Goal: Transaction & Acquisition: Purchase product/service

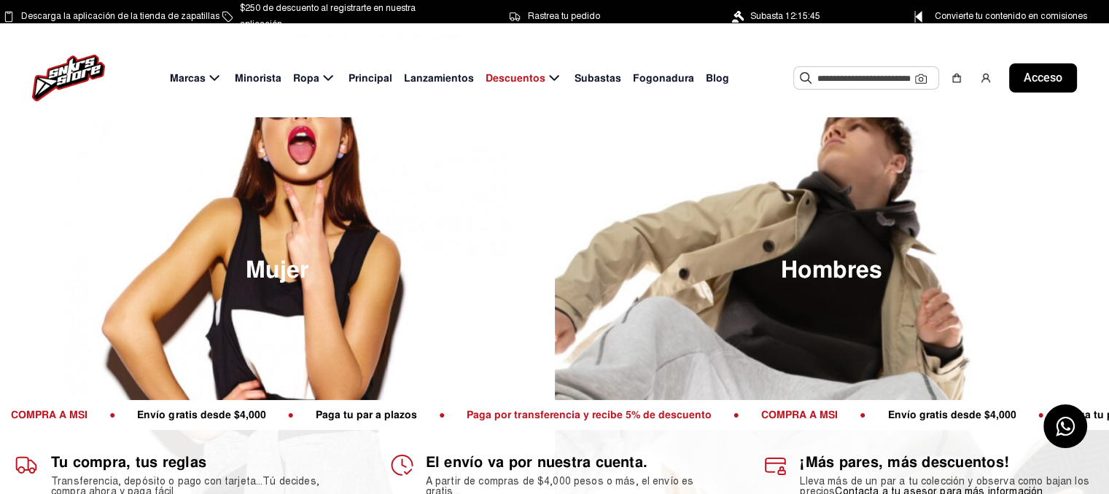
click at [574, 71] on font "Subastas" at bounding box center [597, 77] width 47 height 13
drag, startPoint x: 574, startPoint y: 71, endPoint x: 589, endPoint y: 82, distance: 18.2
click at [589, 82] on div "Marcas Minorista Ropa Principal Lanzamientos Descuentos Subastas Fogonadura Blo…" at bounding box center [554, 78] width 1109 height 79
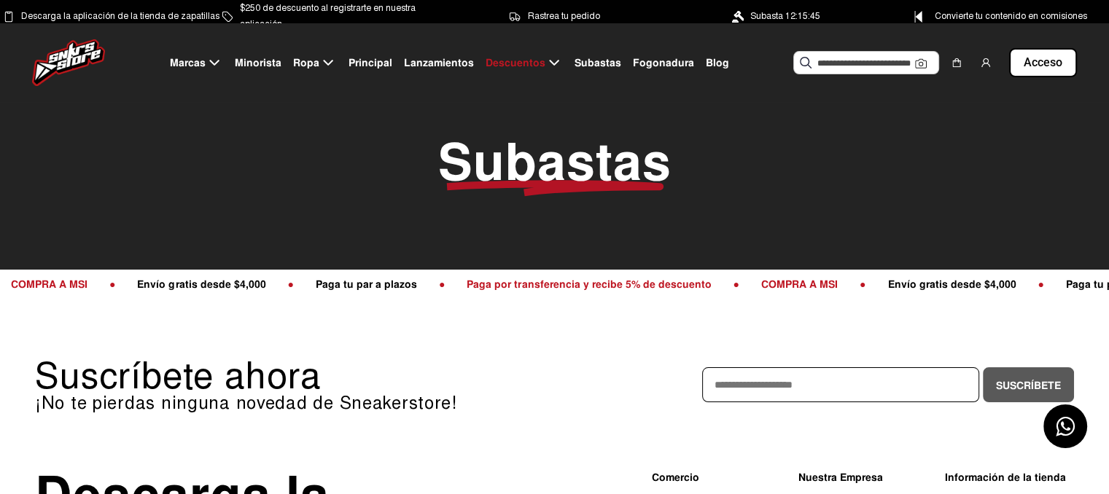
click at [456, 64] on font "Lanzamientos" at bounding box center [439, 62] width 70 height 13
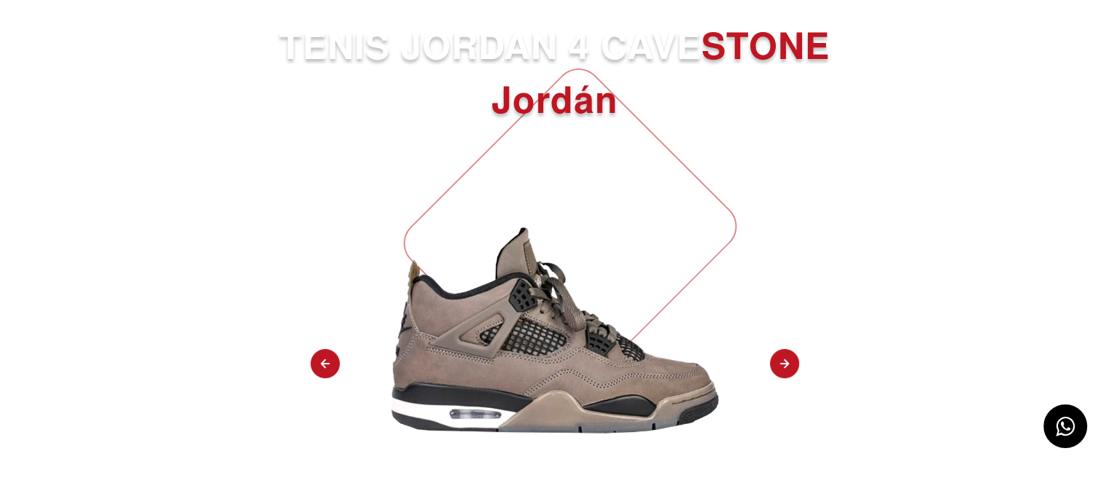
scroll to position [69, 0]
click at [800, 354] on div "TENIS JORDAN 4 CAVE STONE Jordán Regístrese en la lista de espera Tiempo para e…" at bounding box center [554, 453] width 1109 height 864
click at [793, 364] on img at bounding box center [784, 363] width 29 height 31
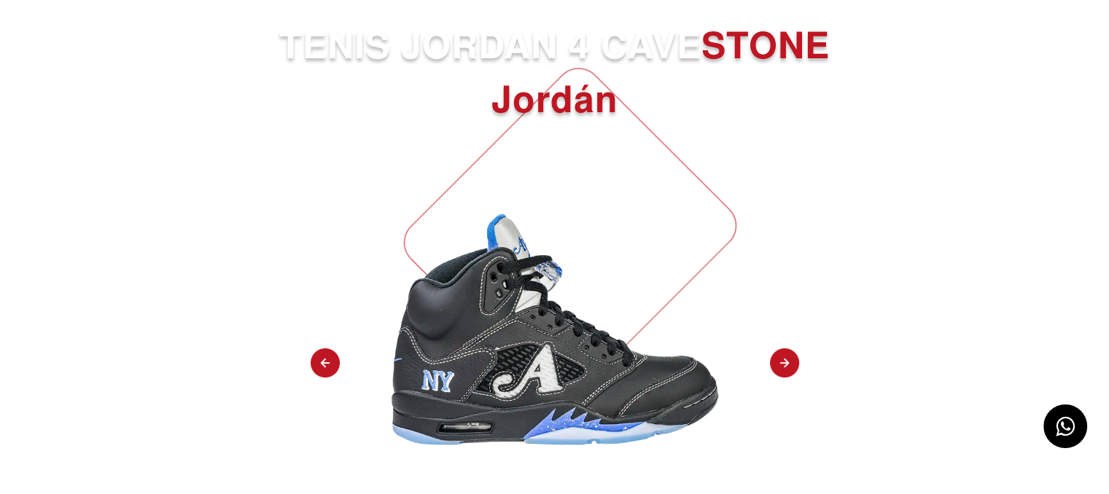
click at [793, 364] on img at bounding box center [784, 363] width 29 height 31
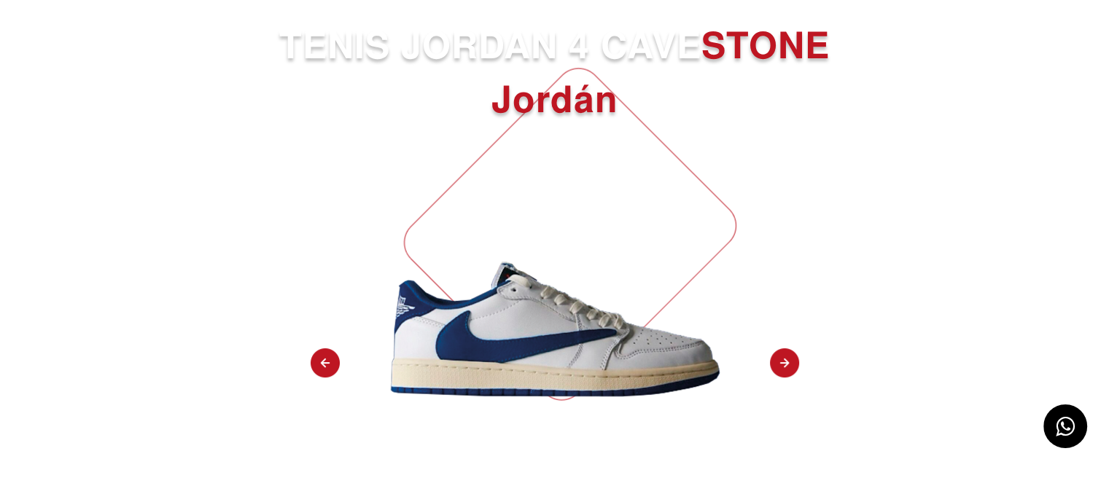
click at [793, 364] on img at bounding box center [784, 363] width 29 height 31
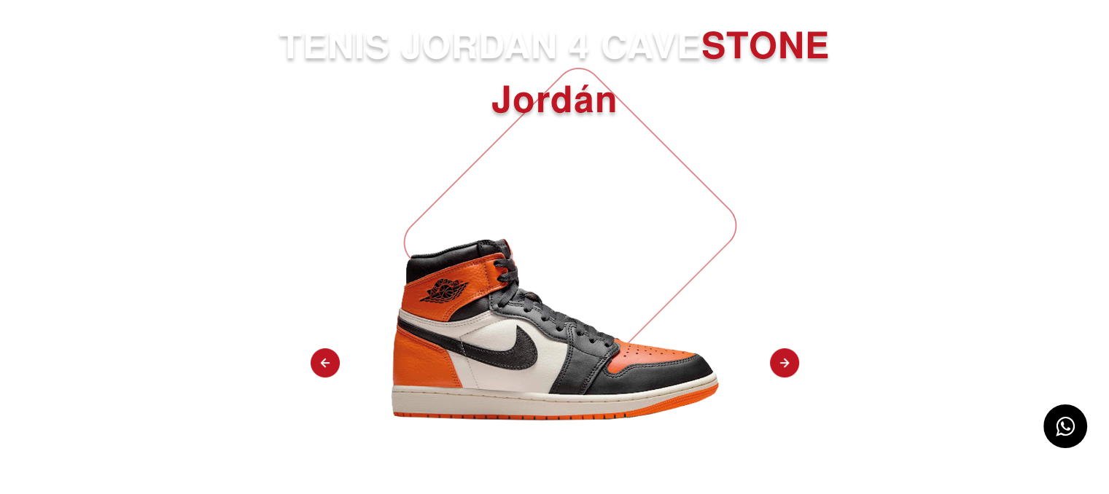
click at [327, 368] on img at bounding box center [325, 363] width 29 height 31
select select "**"
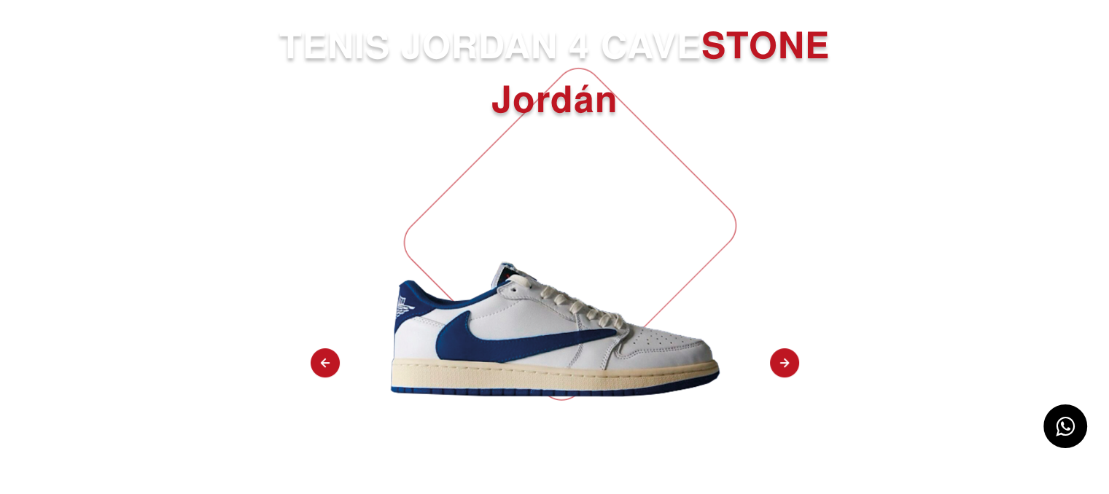
click at [500, 329] on img at bounding box center [554, 329] width 343 height 343
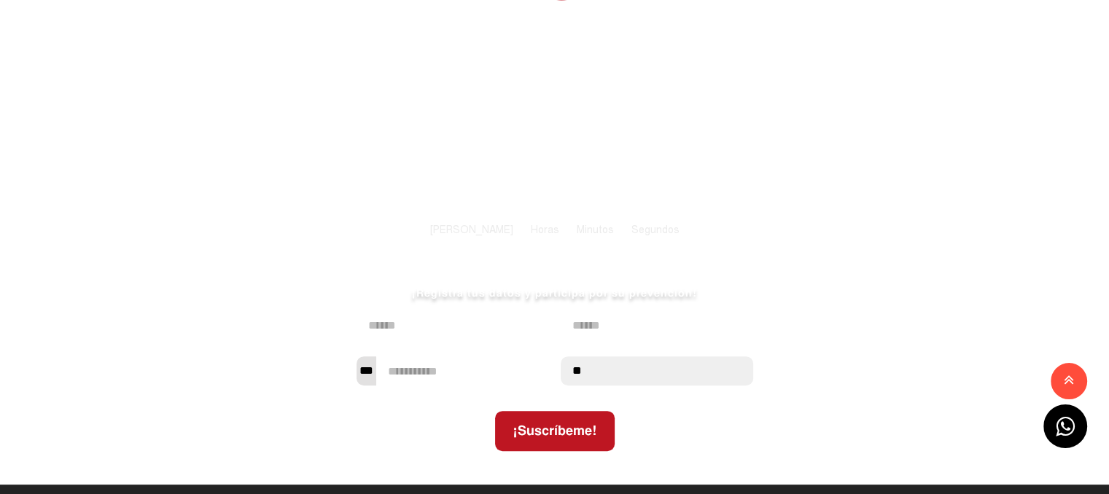
scroll to position [0, 0]
